Goal: Check status: Verify the current state of an ongoing process or item

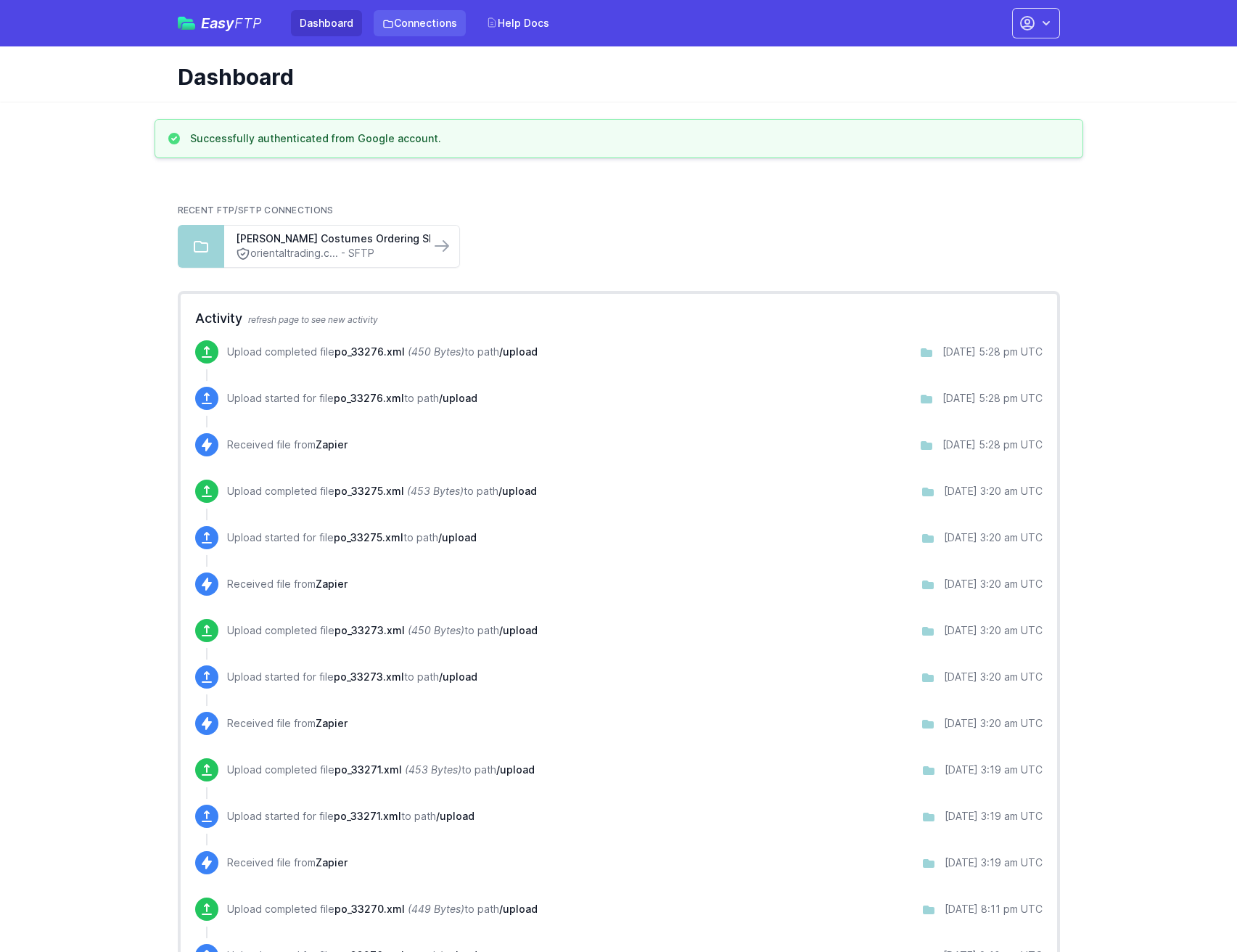
click at [431, 32] on link "Connections" at bounding box center [419, 23] width 92 height 26
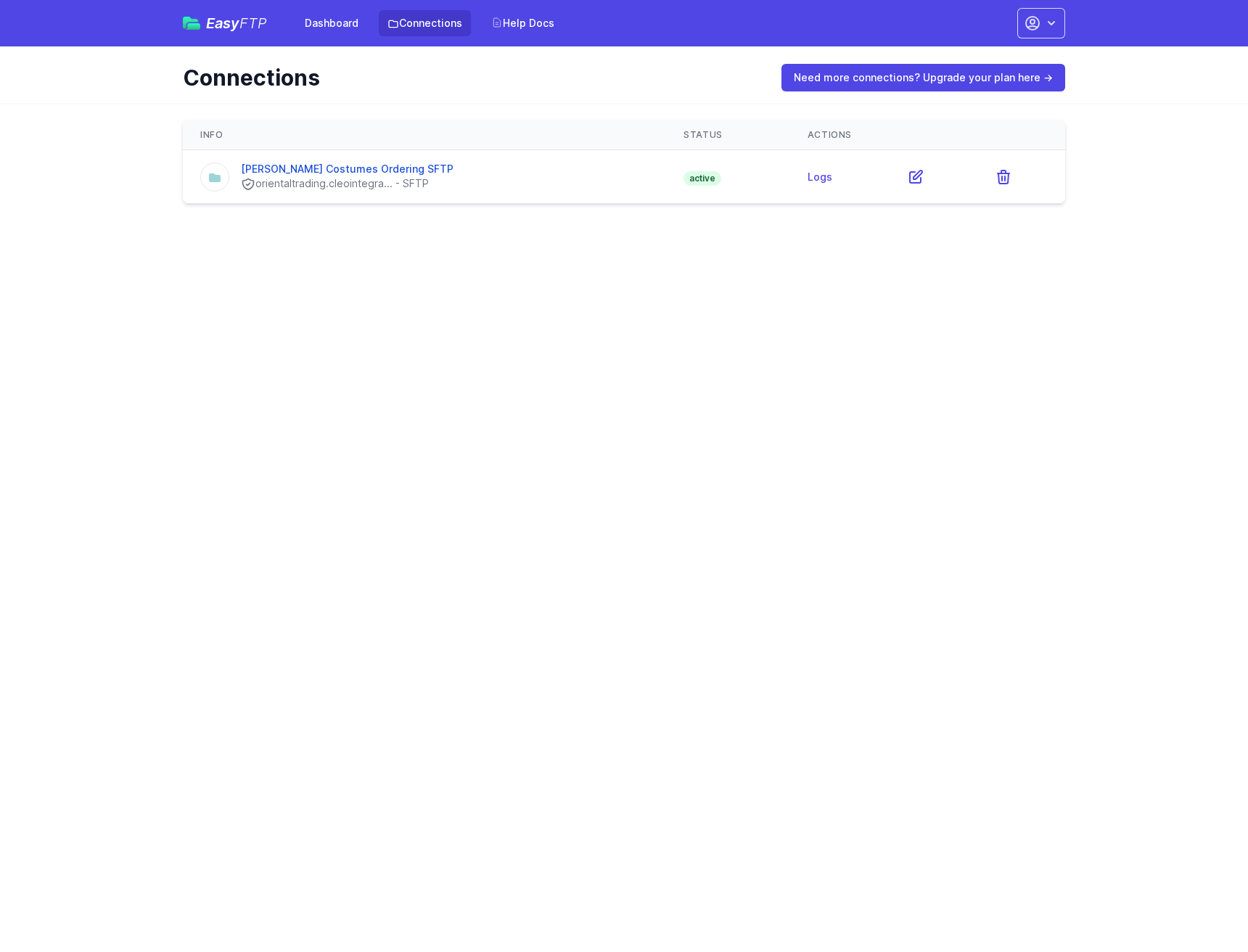
click at [1041, 28] on icon "button" at bounding box center [1033, 23] width 18 height 18
click at [971, 110] on link "[PERSON_NAME] [In]" at bounding box center [995, 116] width 140 height 33
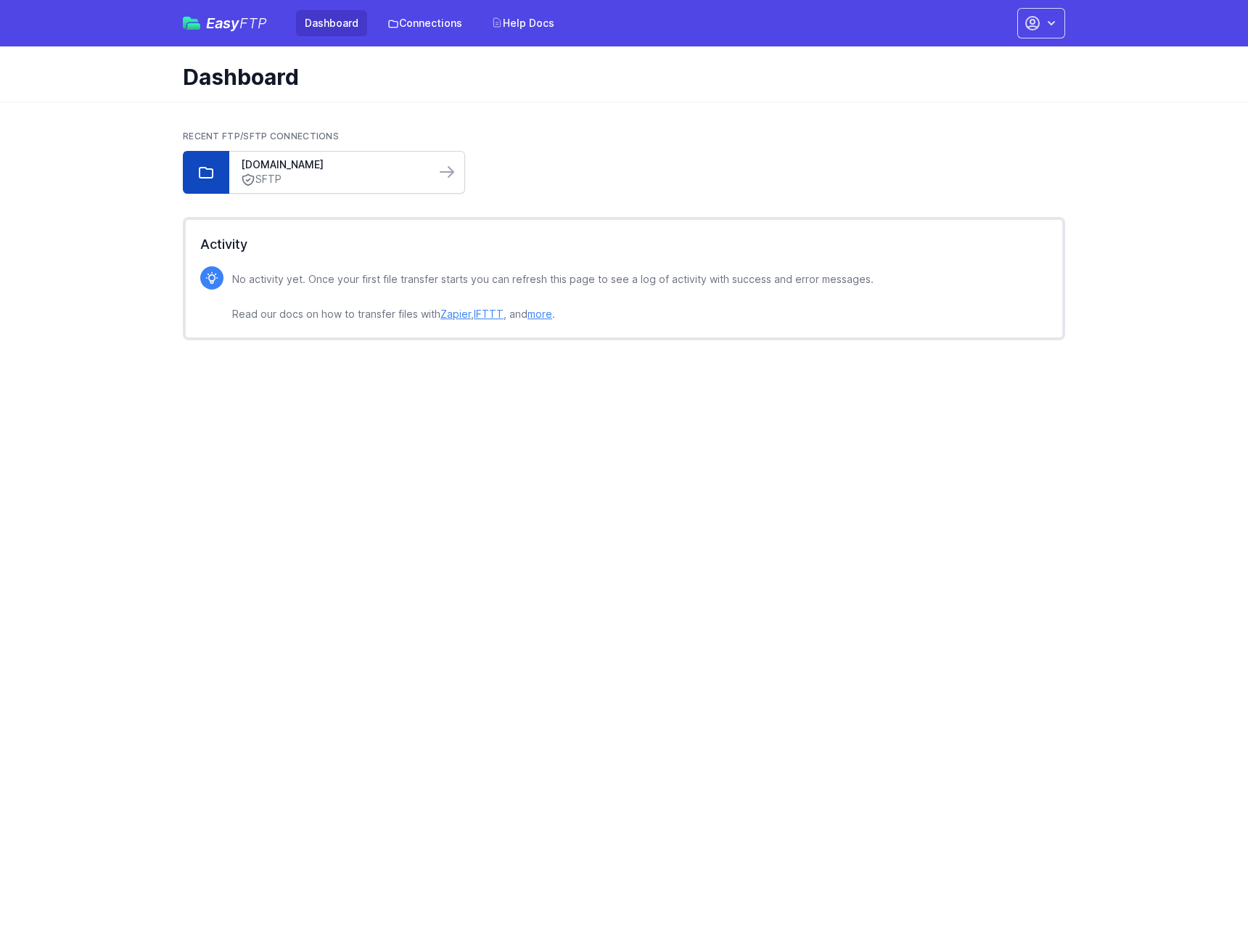
click at [331, 173] on link "SFTP" at bounding box center [332, 179] width 183 height 15
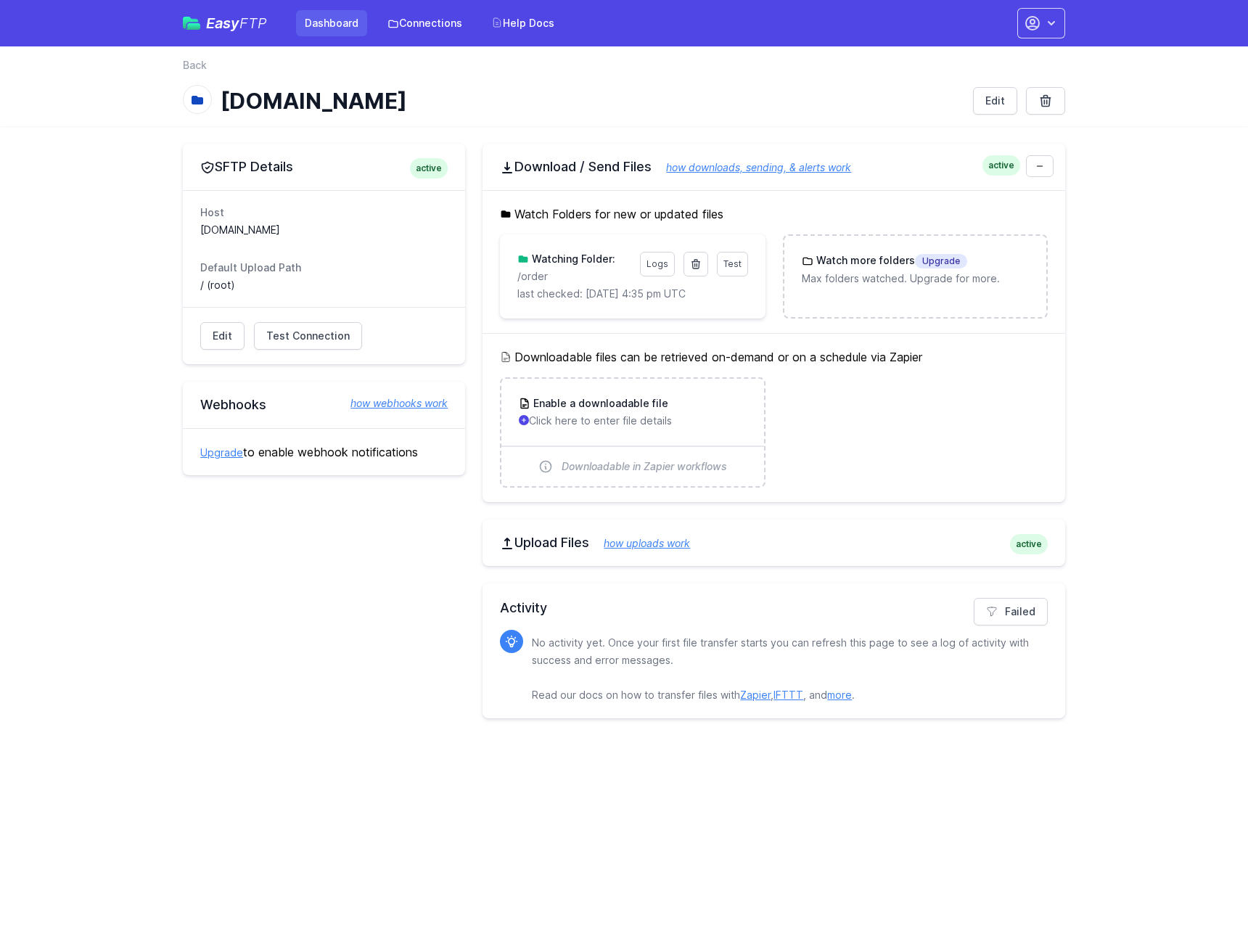
click at [335, 12] on link "Dashboard" at bounding box center [331, 23] width 71 height 26
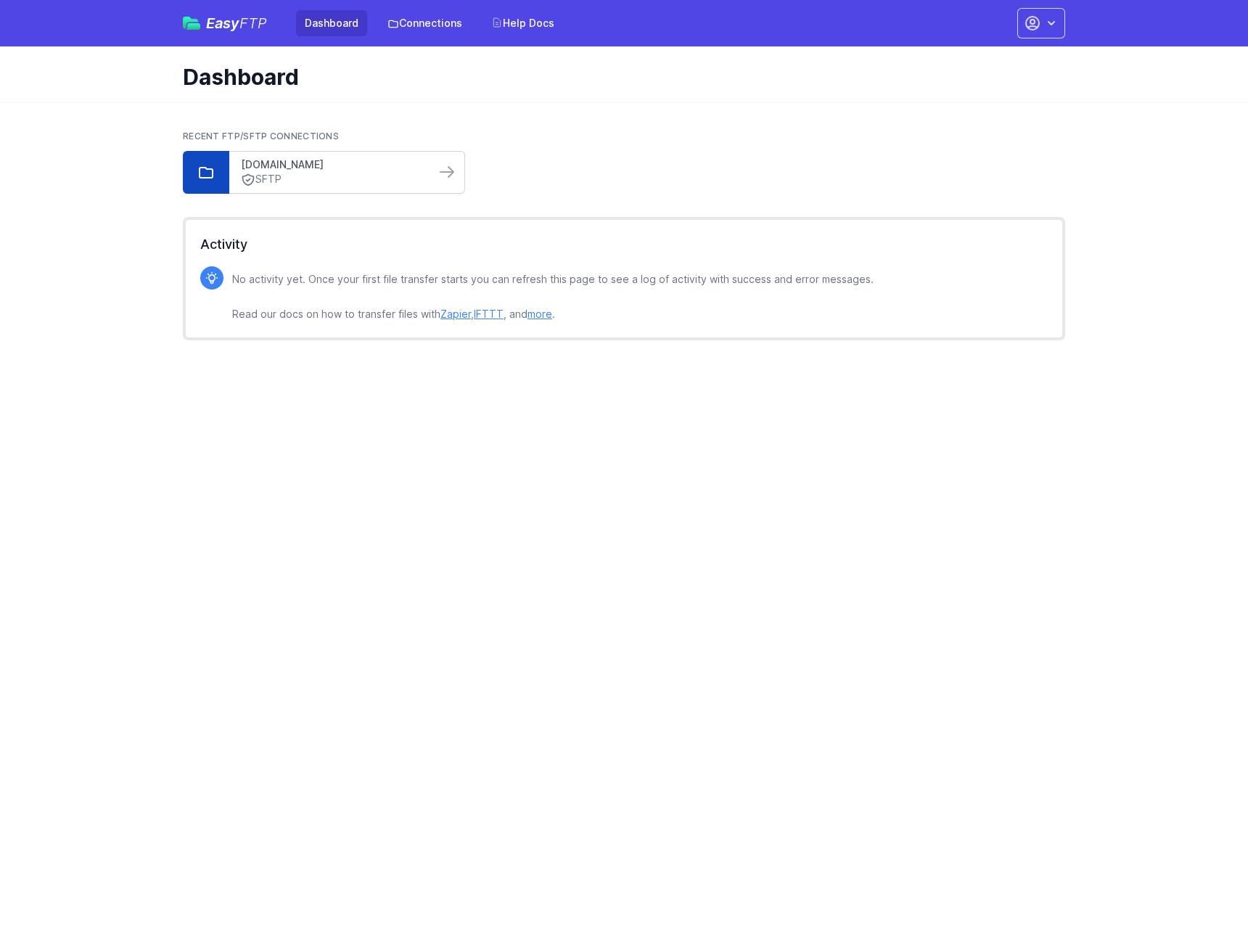
click at [377, 167] on link "transfer.orientaltrading.com" at bounding box center [332, 164] width 183 height 14
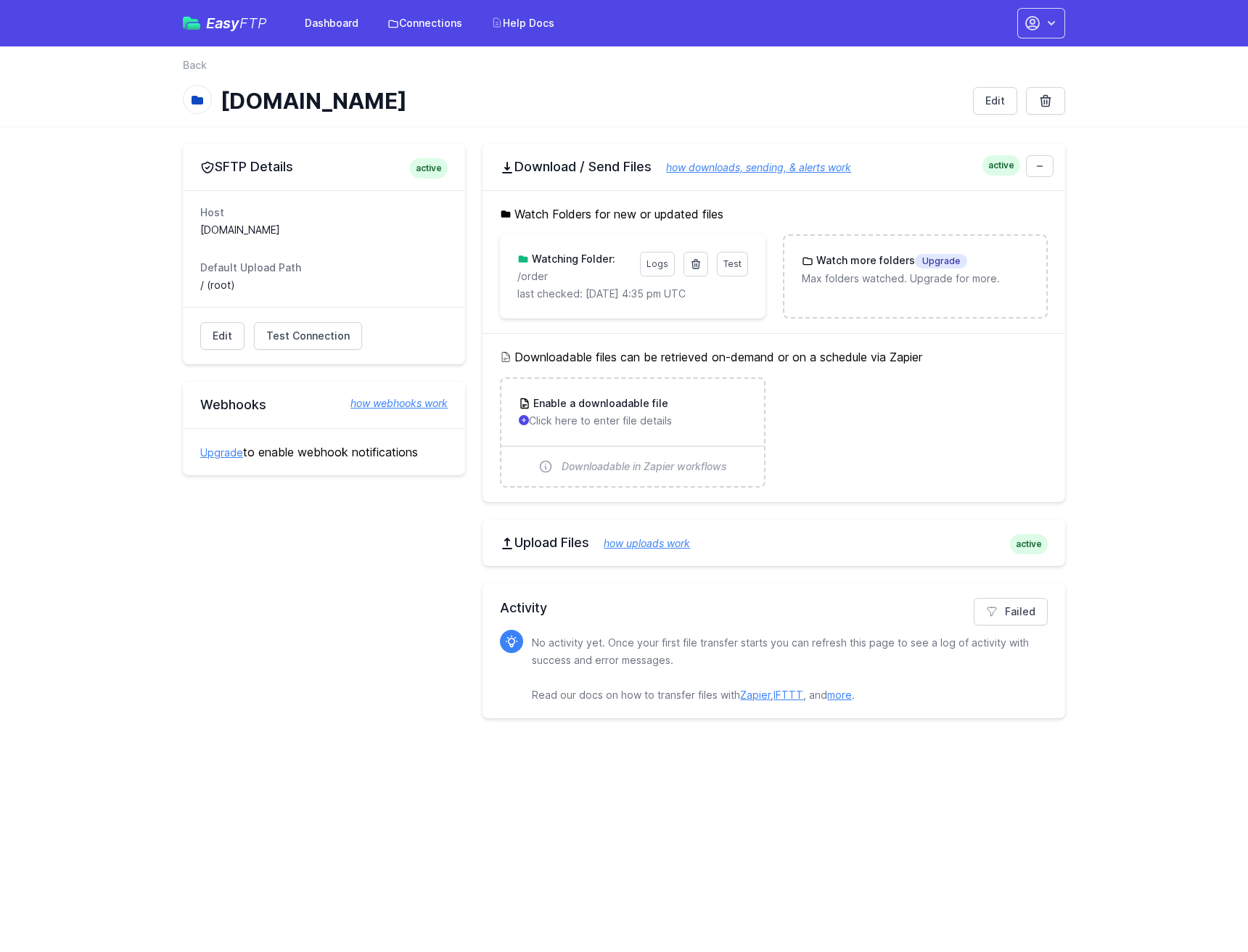
click at [581, 258] on h3 "Watching Folder:" at bounding box center [572, 259] width 86 height 14
click at [730, 265] on span "Test" at bounding box center [732, 264] width 18 height 11
